Goal: Communication & Community: Answer question/provide support

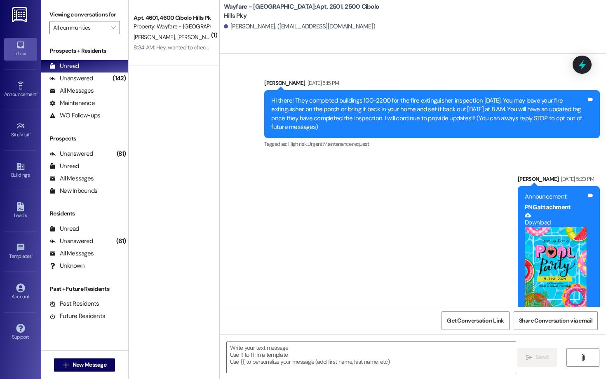
scroll to position [20200, 0]
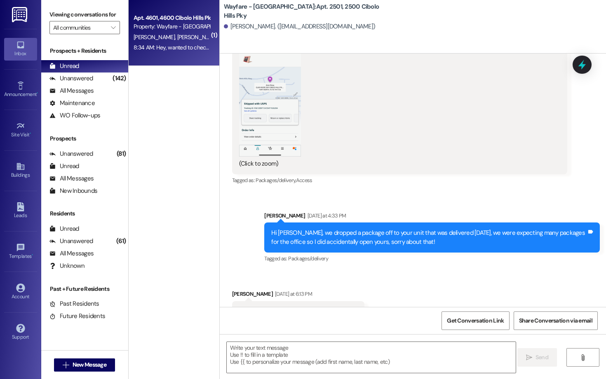
click at [198, 38] on div "[PERSON_NAME] [PERSON_NAME]" at bounding box center [172, 37] width 78 height 10
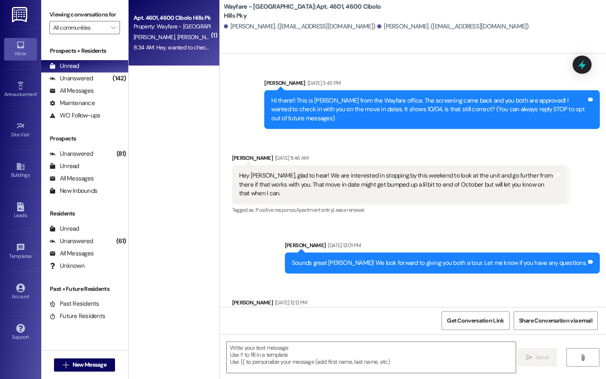
scroll to position [15799, 0]
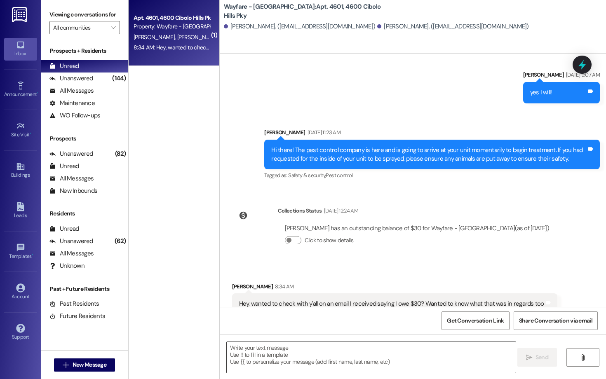
click at [369, 356] on textarea at bounding box center [371, 357] width 289 height 31
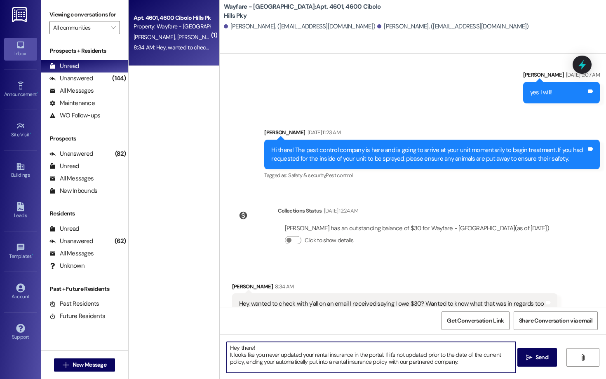
drag, startPoint x: 500, startPoint y: 357, endPoint x: 452, endPoint y: 358, distance: 48.3
click at [452, 358] on textarea "Hey there! It looks like you never updated your rental insurance in the portal.…" at bounding box center [371, 357] width 289 height 31
drag, startPoint x: 489, startPoint y: 357, endPoint x: 475, endPoint y: 357, distance: 14.4
click at [475, 357] on textarea "Hey there! It looks like you never updated your rental insurance in the portal.…" at bounding box center [371, 357] width 289 height 31
drag, startPoint x: 426, startPoint y: 363, endPoint x: 226, endPoint y: 356, distance: 199.7
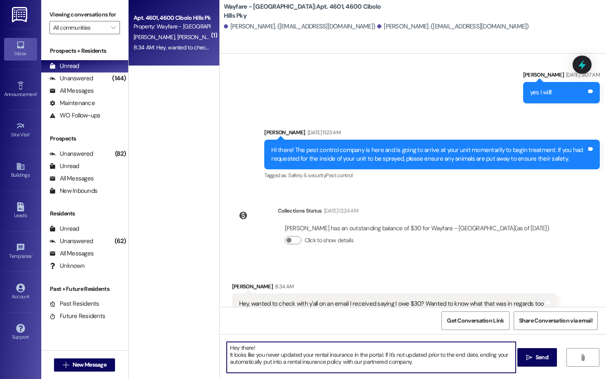
click at [227, 356] on textarea "Hey there! It looks like you never updated your rental insurance in the portal.…" at bounding box center [371, 357] width 289 height 31
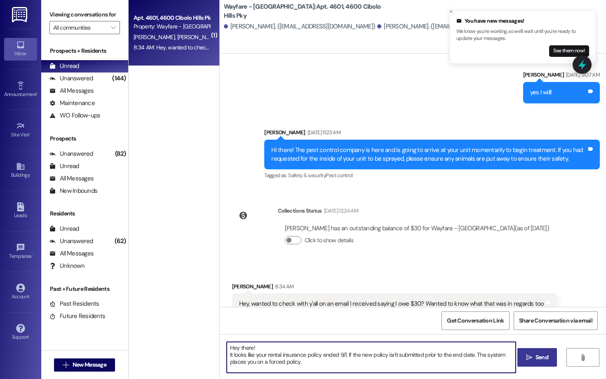
type textarea "Hey there! It looks like your rental insurance policy ended 9/1. If the new pol…"
click at [518, 360] on button " Send" at bounding box center [538, 357] width 40 height 19
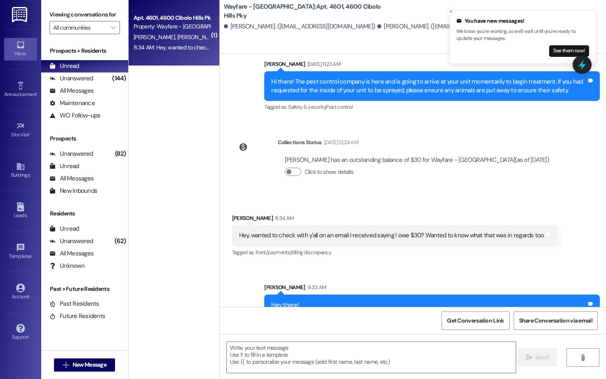
scroll to position [15875, 0]
